Goal: Task Accomplishment & Management: Use online tool/utility

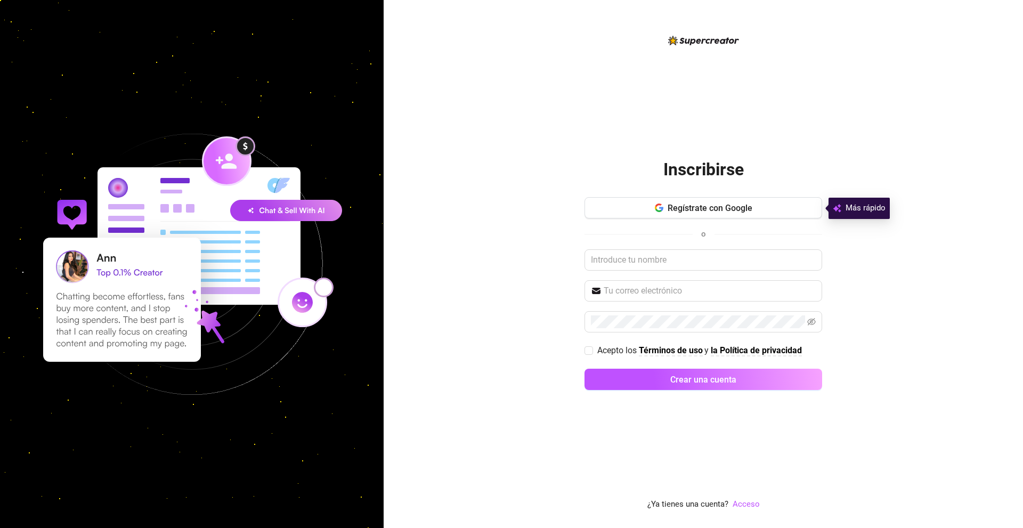
click at [668, 203] on font "Regístrate con Google" at bounding box center [710, 208] width 85 height 10
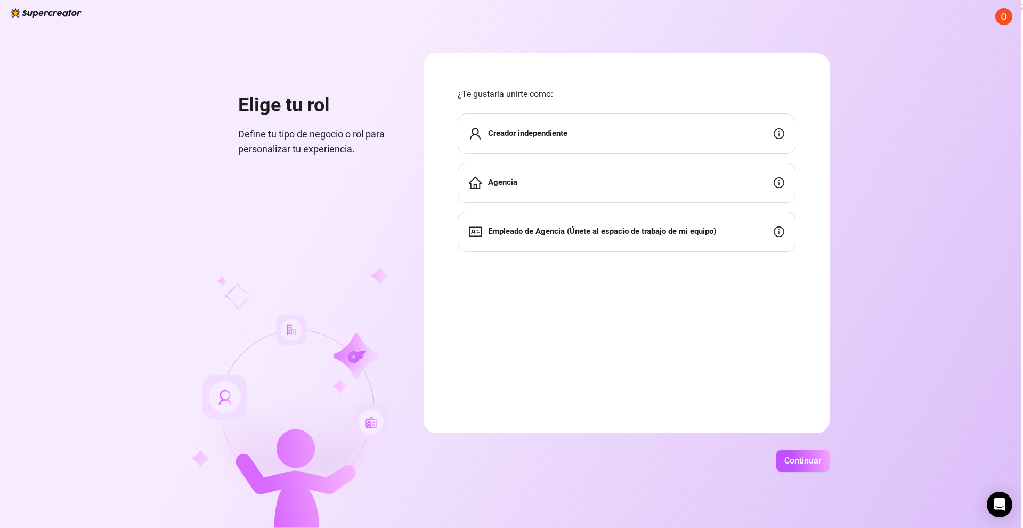
click at [552, 146] on div "Creador independiente" at bounding box center [627, 133] width 338 height 40
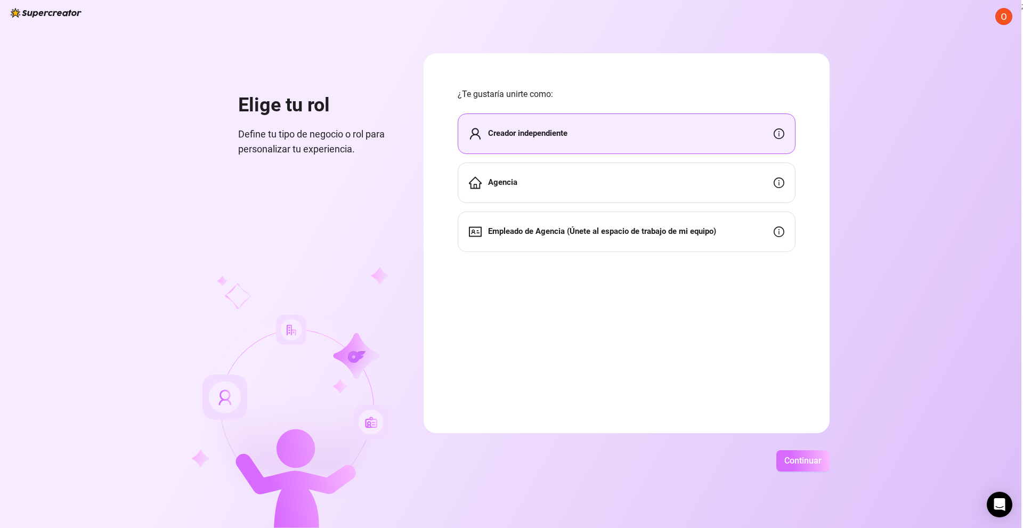
click at [811, 464] on font "Continuar" at bounding box center [802, 461] width 37 height 10
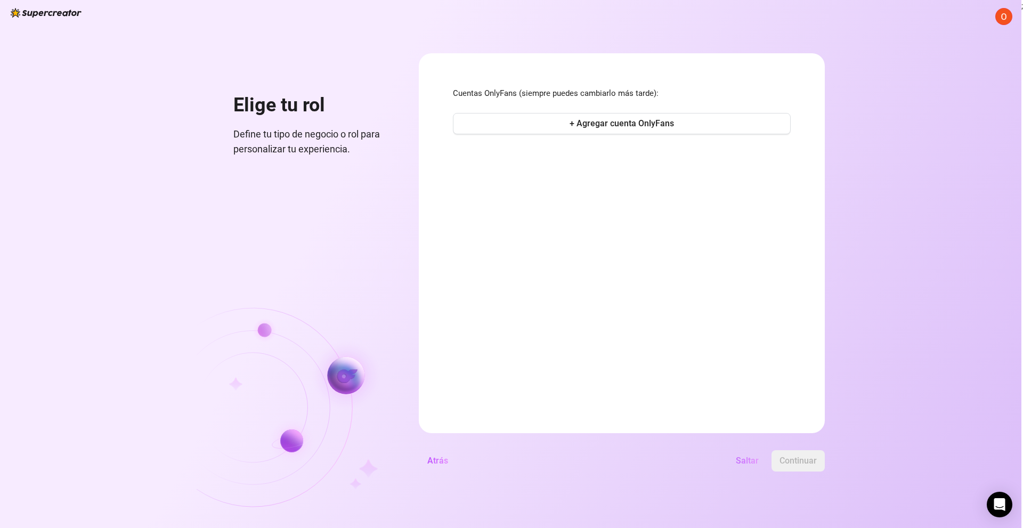
click at [751, 460] on font "Saltar" at bounding box center [747, 461] width 23 height 10
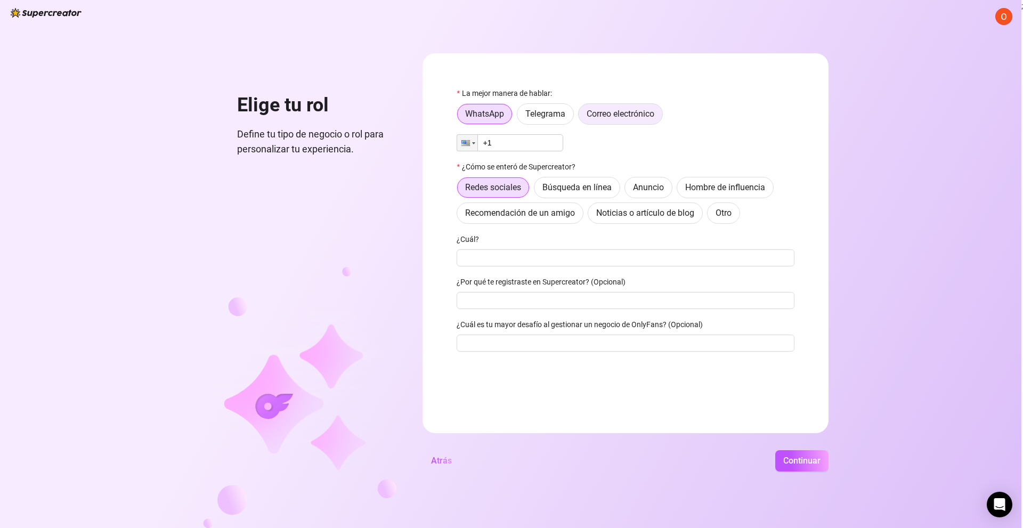
click at [617, 111] on font "Correo electrónico" at bounding box center [621, 114] width 68 height 10
click at [581, 117] on input "Correo electrónico" at bounding box center [581, 117] width 0 height 0
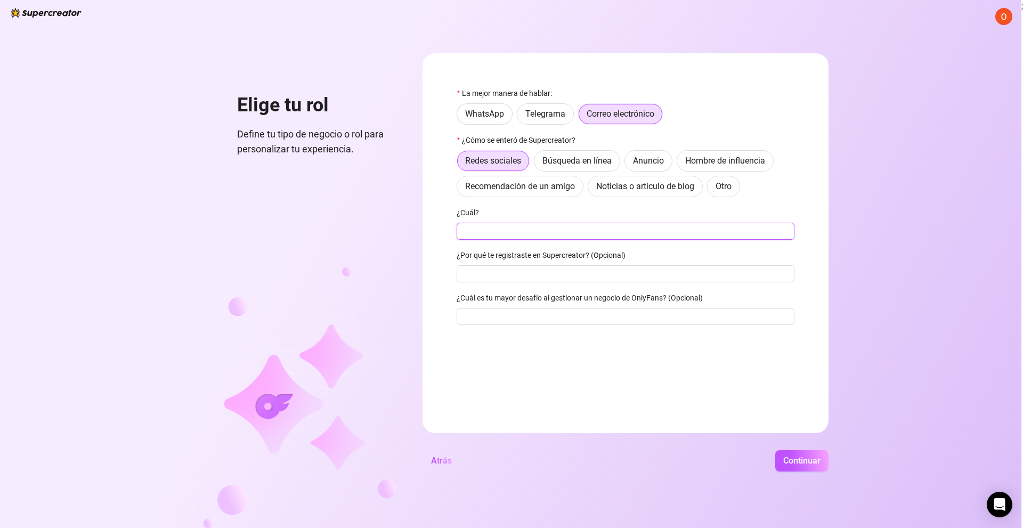
click at [520, 235] on input "¿Cuál?" at bounding box center [626, 231] width 338 height 17
type input "[EMAIL_ADDRESS][DOMAIN_NAME]"
click at [775, 450] on button "Continuar" at bounding box center [801, 460] width 53 height 21
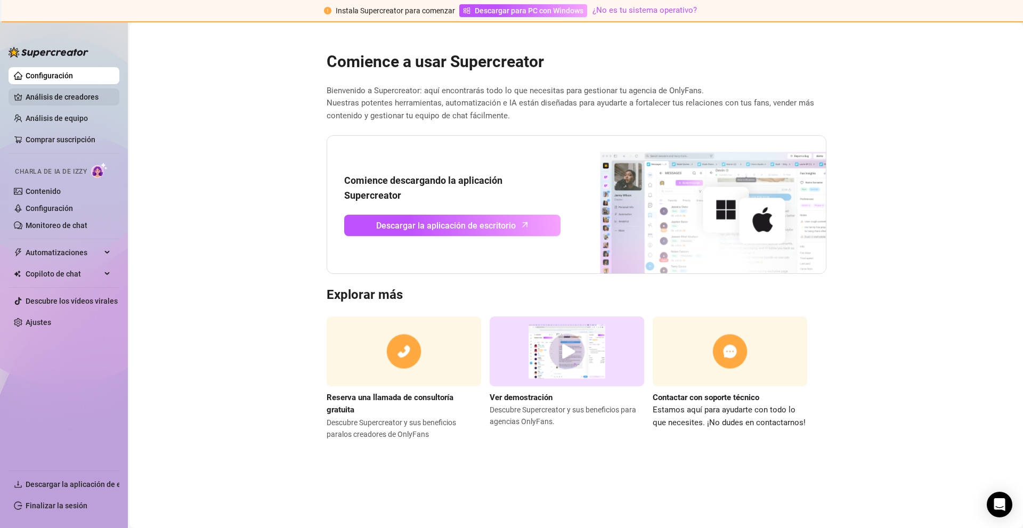
click at [79, 95] on link "Análisis de creadores" at bounding box center [68, 96] width 85 height 17
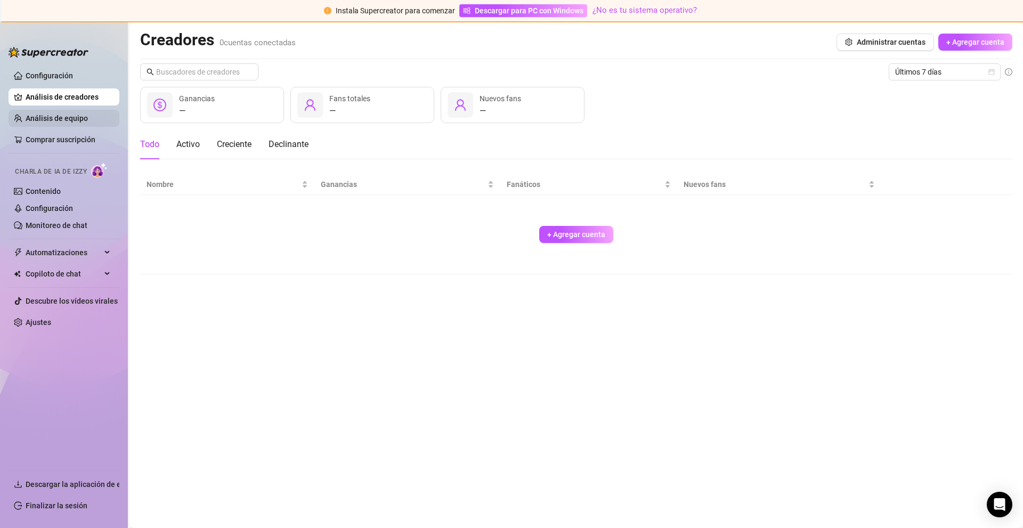
click at [70, 117] on link "Análisis de equipo" at bounding box center [57, 118] width 62 height 9
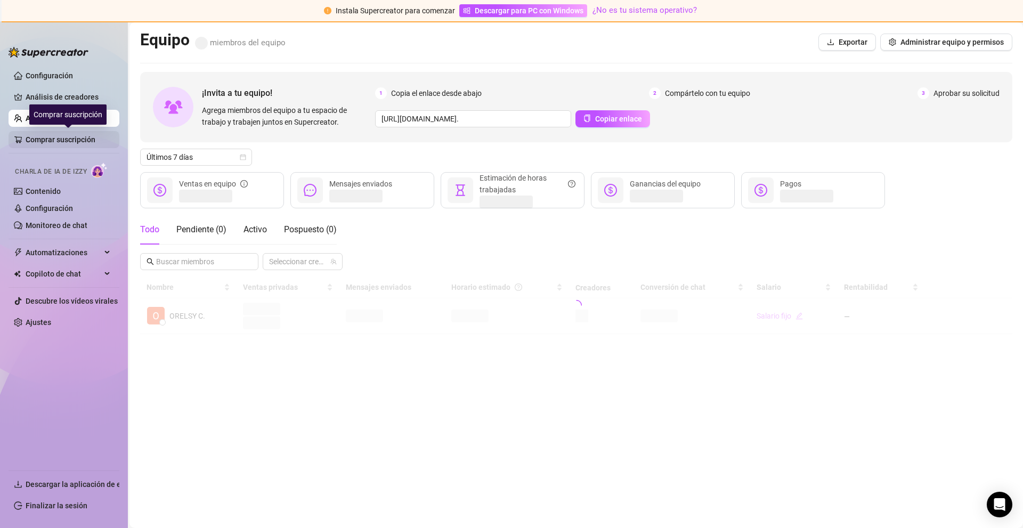
click at [44, 137] on link "Comprar suscripción" at bounding box center [68, 139] width 85 height 17
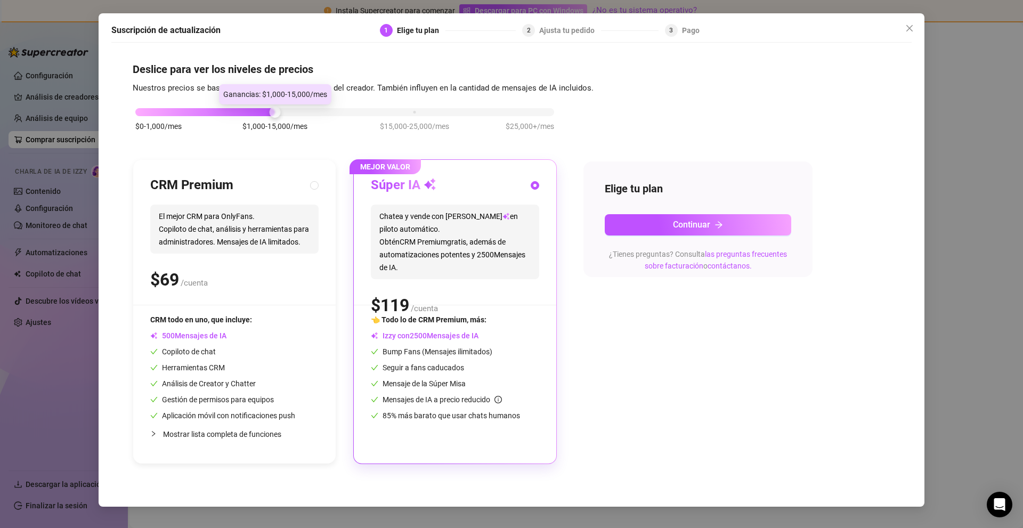
drag, startPoint x: 274, startPoint y: 110, endPoint x: 206, endPoint y: 112, distance: 68.2
click at [206, 112] on div "$0-1,000/mes $1,000-15,000/mes $15,000-25,000/mes $25,000+/mes" at bounding box center [344, 109] width 419 height 6
click at [906, 27] on icon "cerca" at bounding box center [909, 28] width 9 height 9
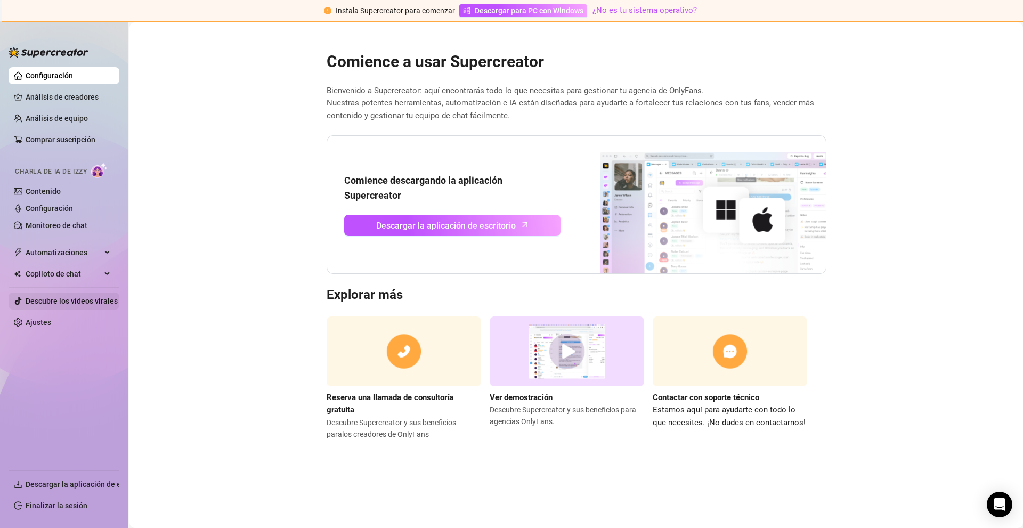
click at [103, 304] on link "Descubre los vídeos virales" at bounding box center [72, 301] width 92 height 9
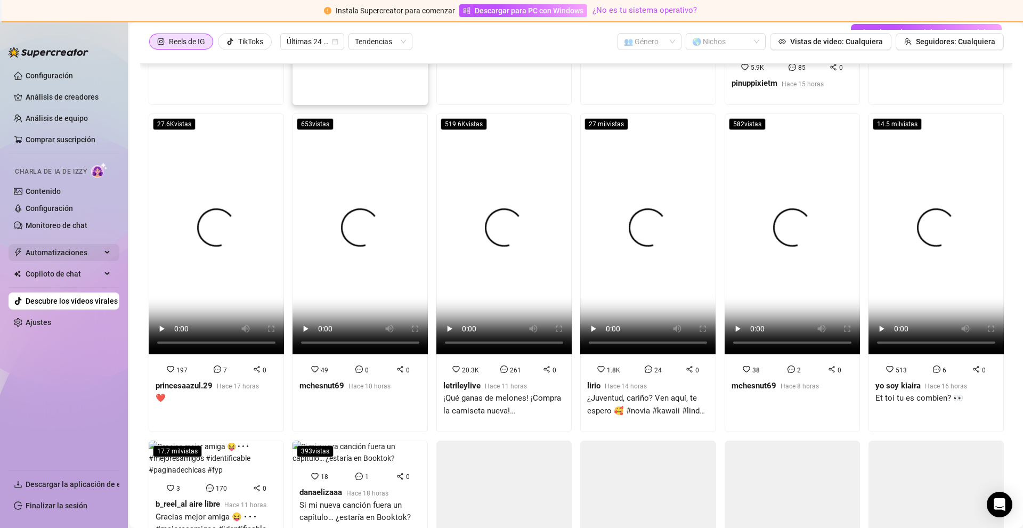
scroll to position [557, 0]
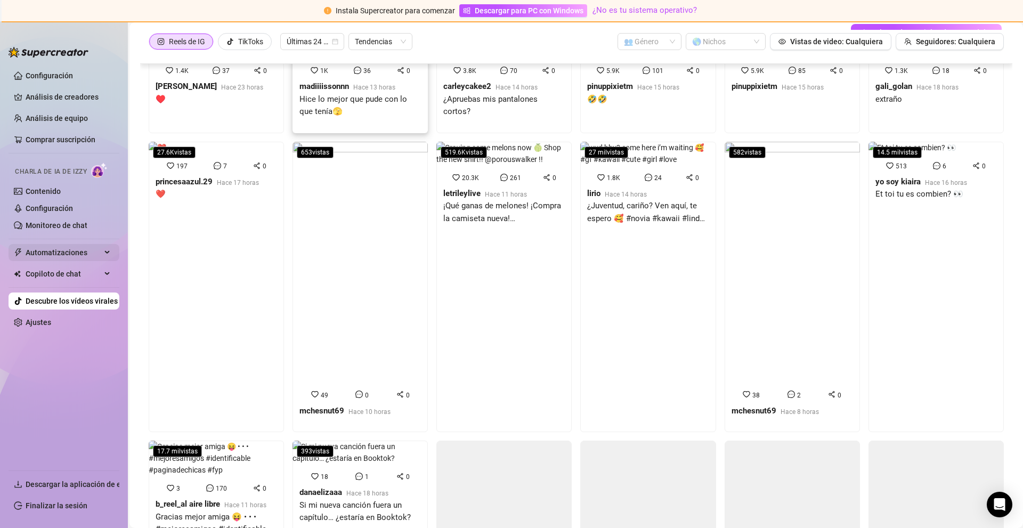
click at [95, 254] on span "Automatizaciones" at bounding box center [64, 252] width 76 height 17
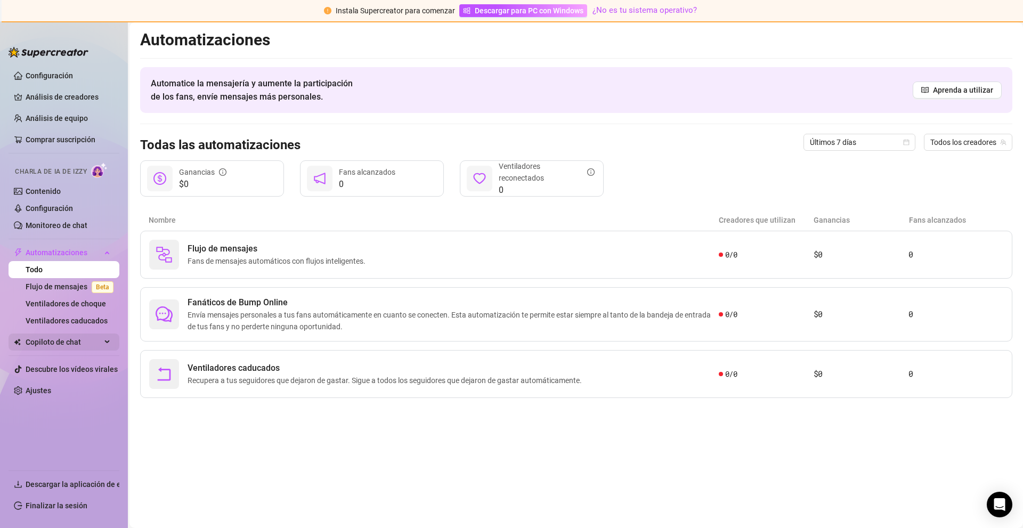
click at [96, 336] on span "Copiloto de chat" at bounding box center [64, 342] width 76 height 17
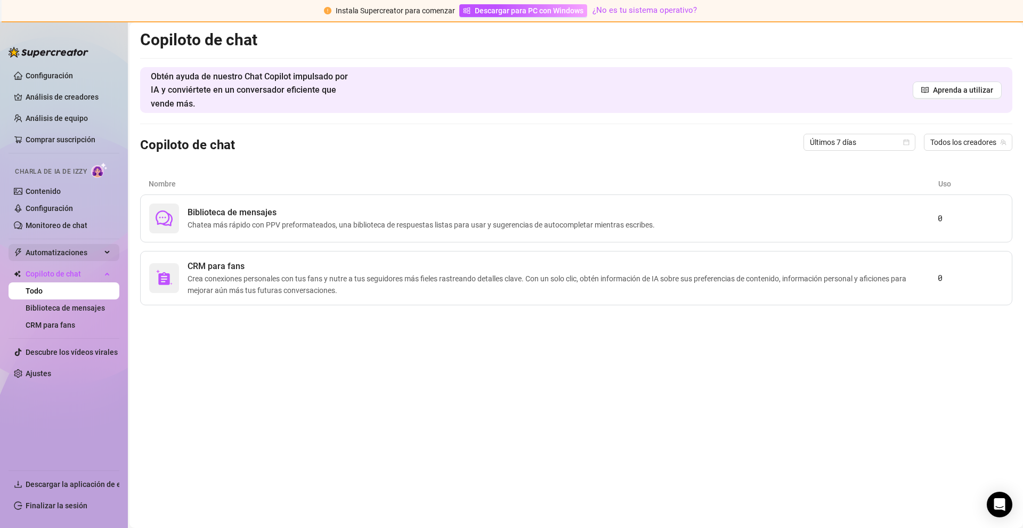
click at [87, 253] on span "Automatizaciones" at bounding box center [64, 252] width 76 height 17
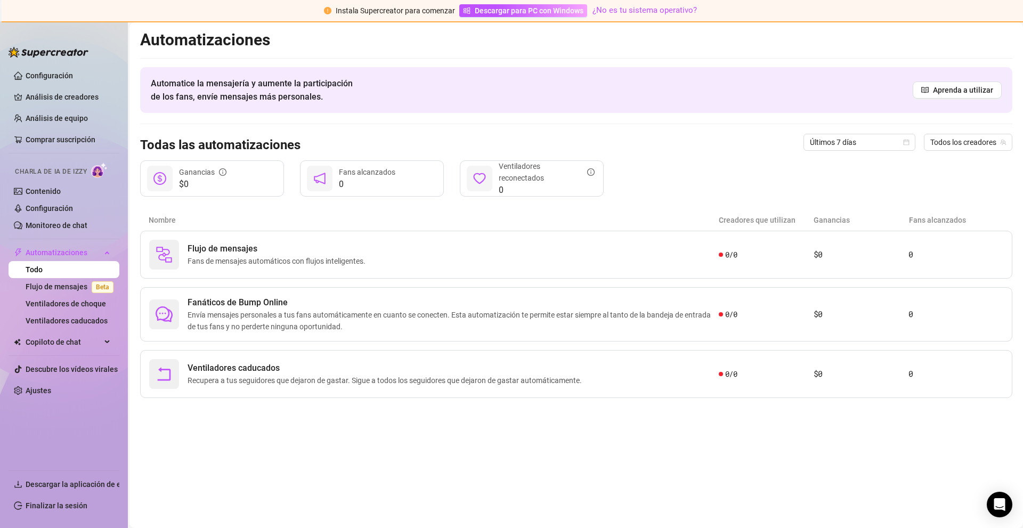
click at [46, 180] on div "Charla de IA de Izzy" at bounding box center [62, 170] width 113 height 24
click at [46, 187] on link "Contenido" at bounding box center [43, 191] width 35 height 9
